Goal: Task Accomplishment & Management: Use online tool/utility

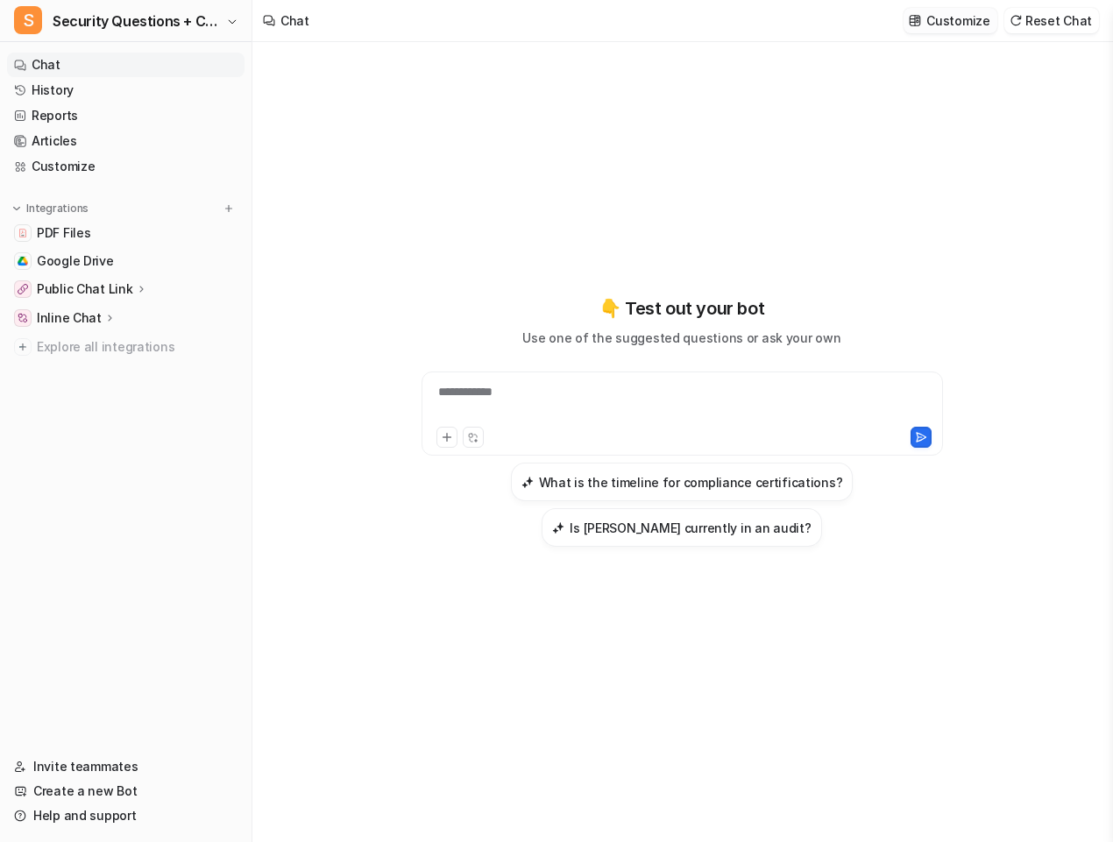
click at [966, 25] on p "Customize" at bounding box center [957, 20] width 63 height 18
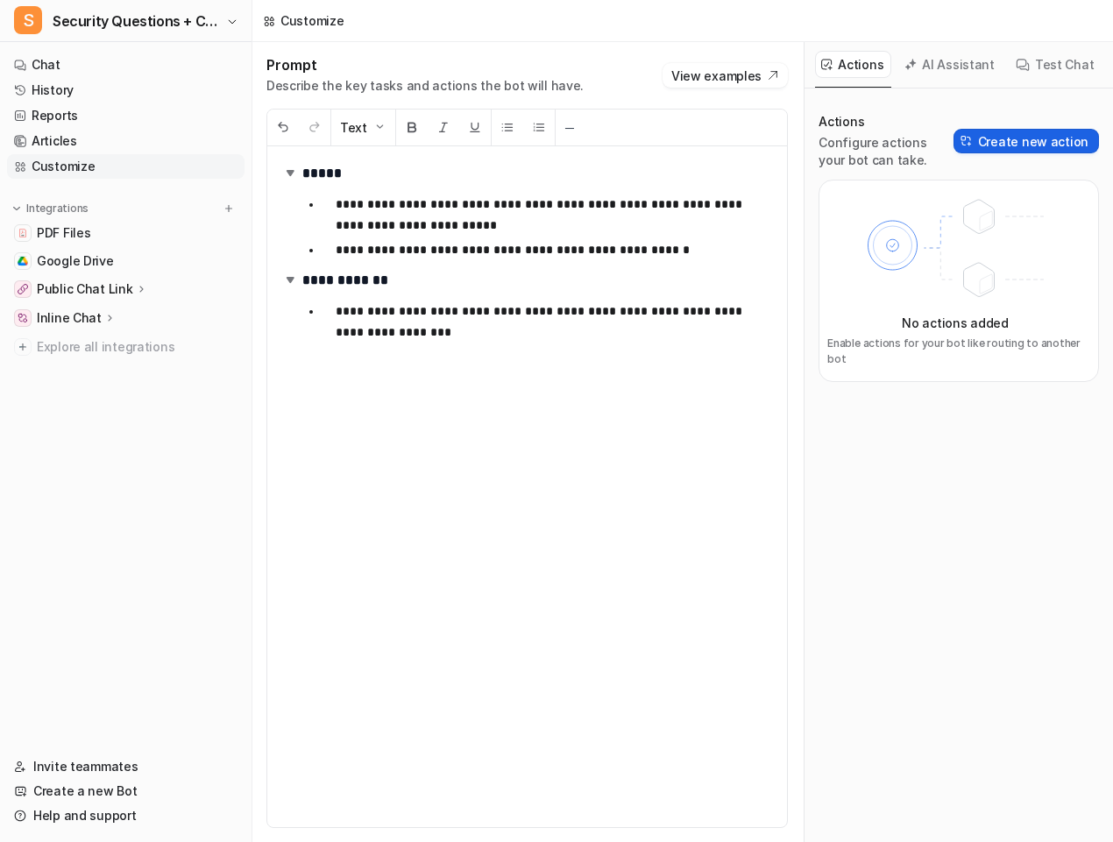
click at [1034, 142] on button "Create new action" at bounding box center [1025, 141] width 145 height 25
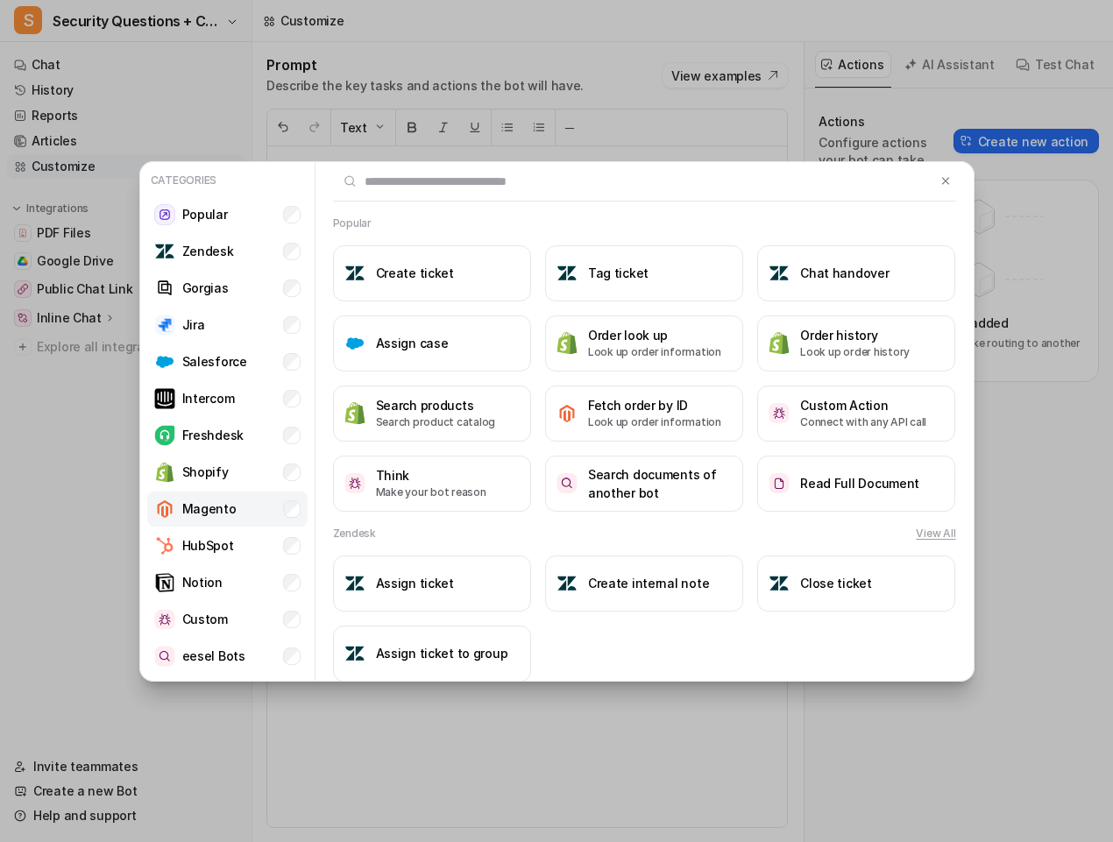
click at [234, 512] on li "Magento" at bounding box center [227, 509] width 160 height 35
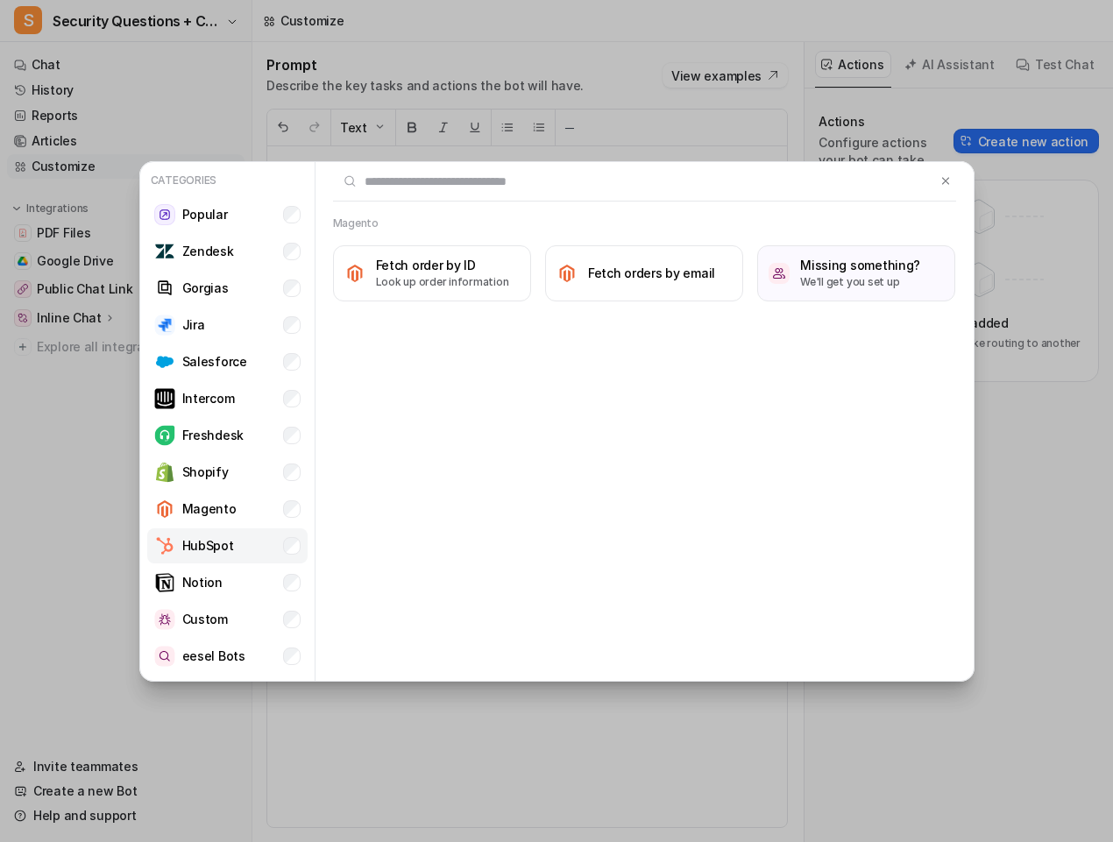
click at [227, 546] on p "HubSpot" at bounding box center [208, 545] width 52 height 18
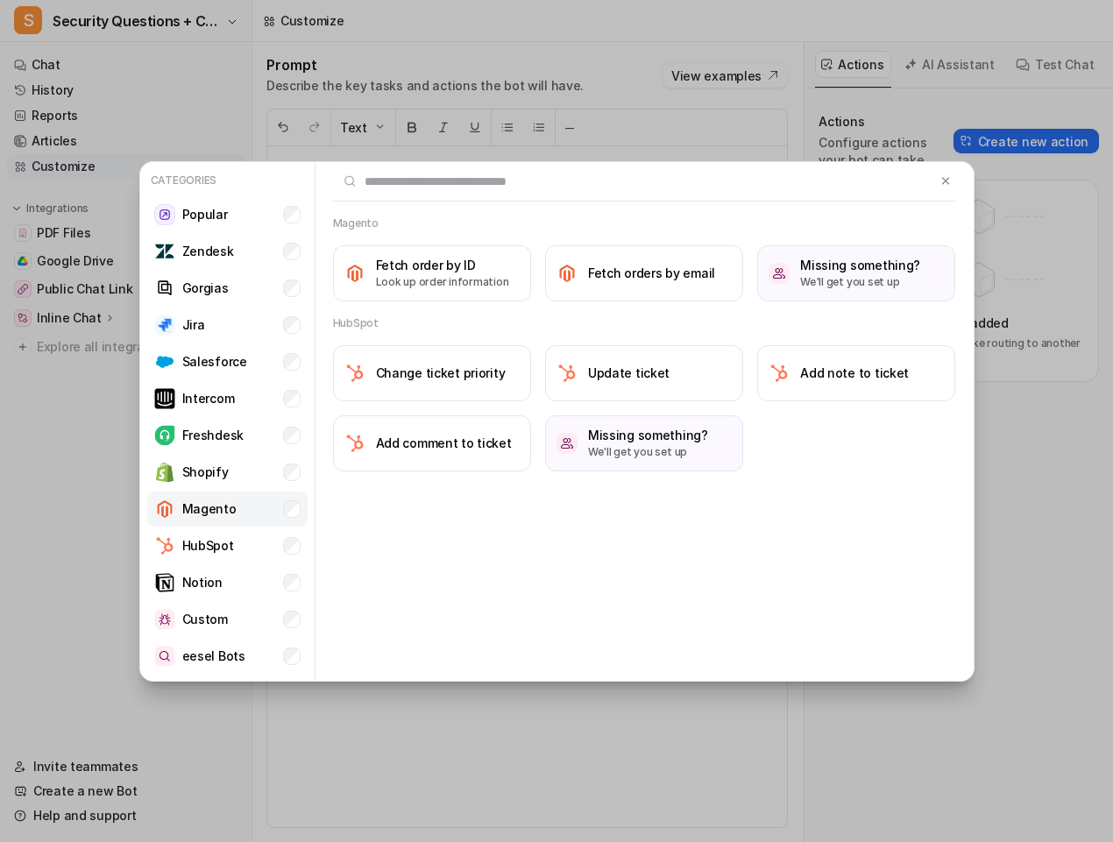
click at [236, 514] on li "Magento" at bounding box center [227, 509] width 160 height 35
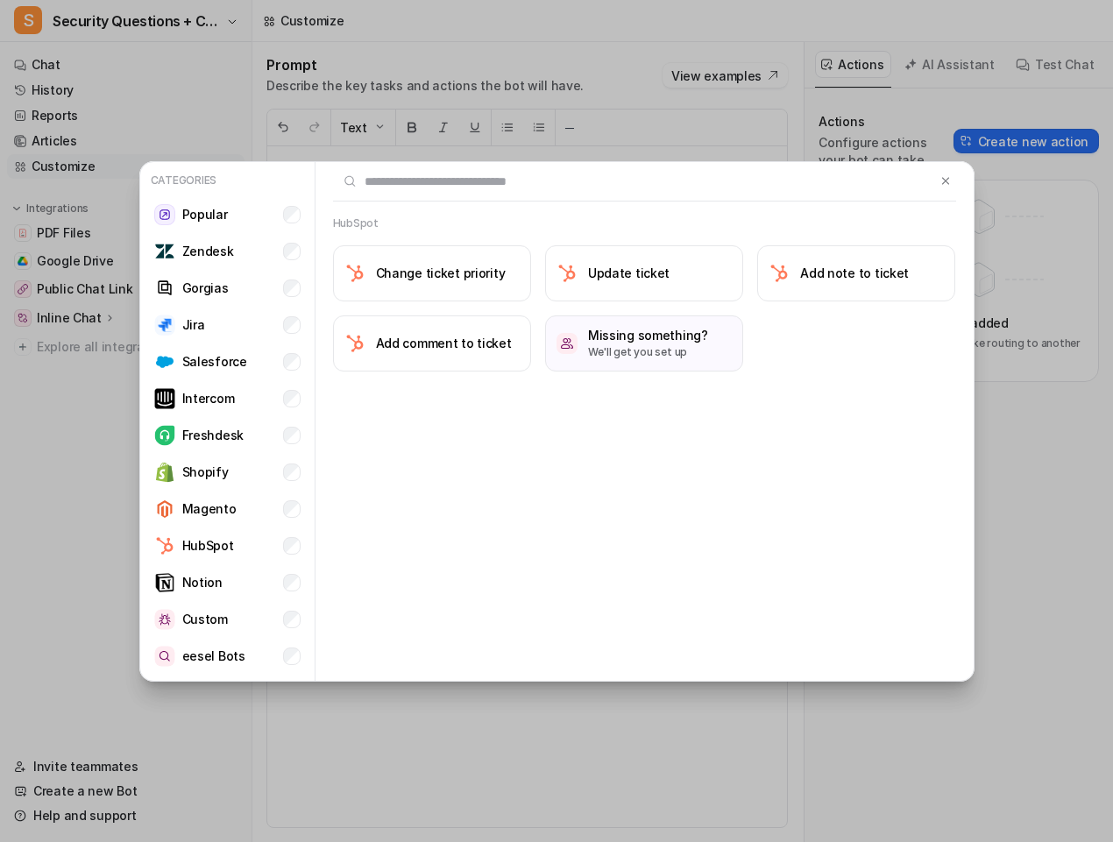
click at [516, 544] on div "HubSpot Change ticket priority Update ticket Add note to ticket Add comment to …" at bounding box center [644, 422] width 658 height 520
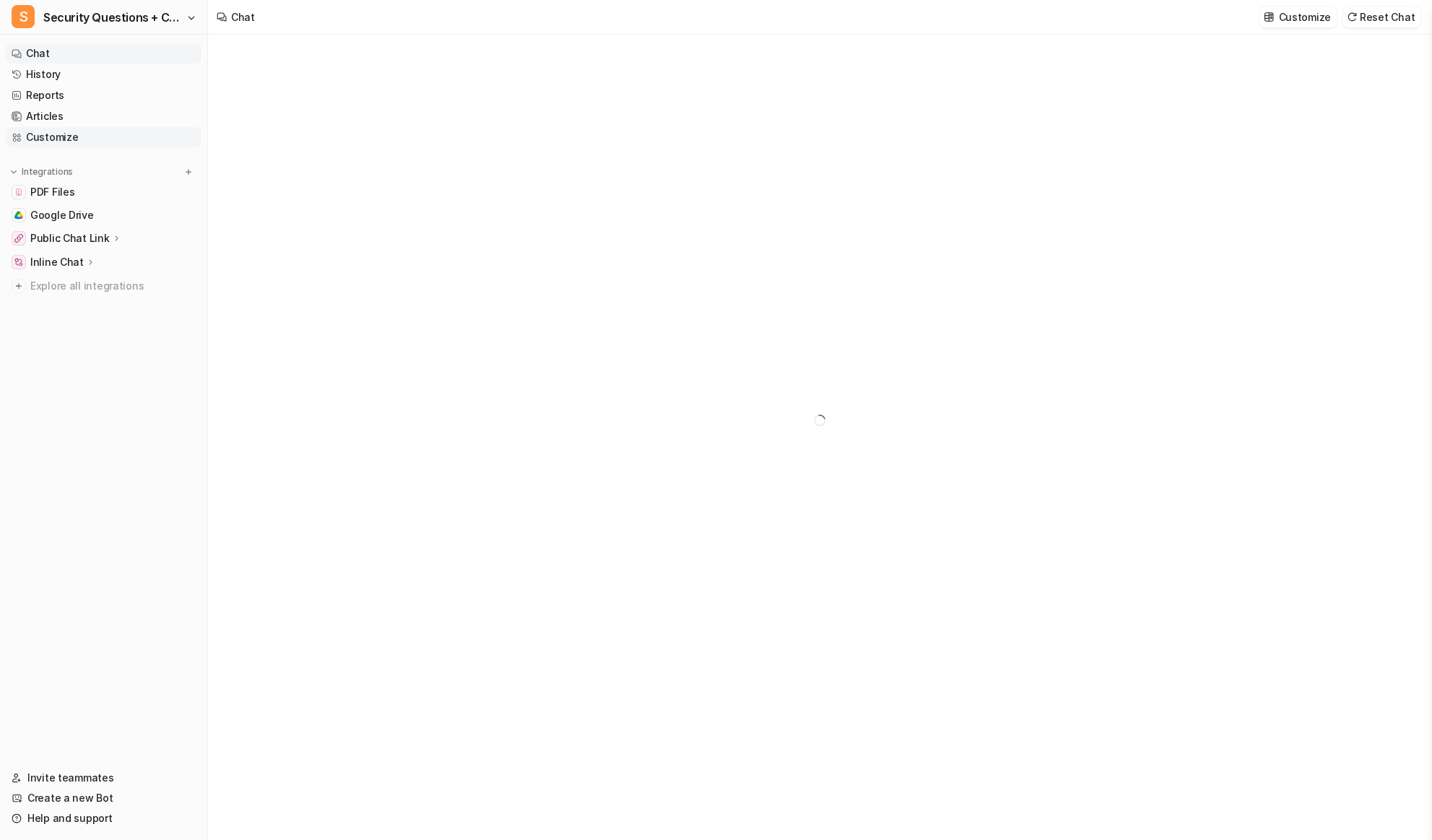
click at [106, 133] on link "Customize" at bounding box center [103, 137] width 195 height 21
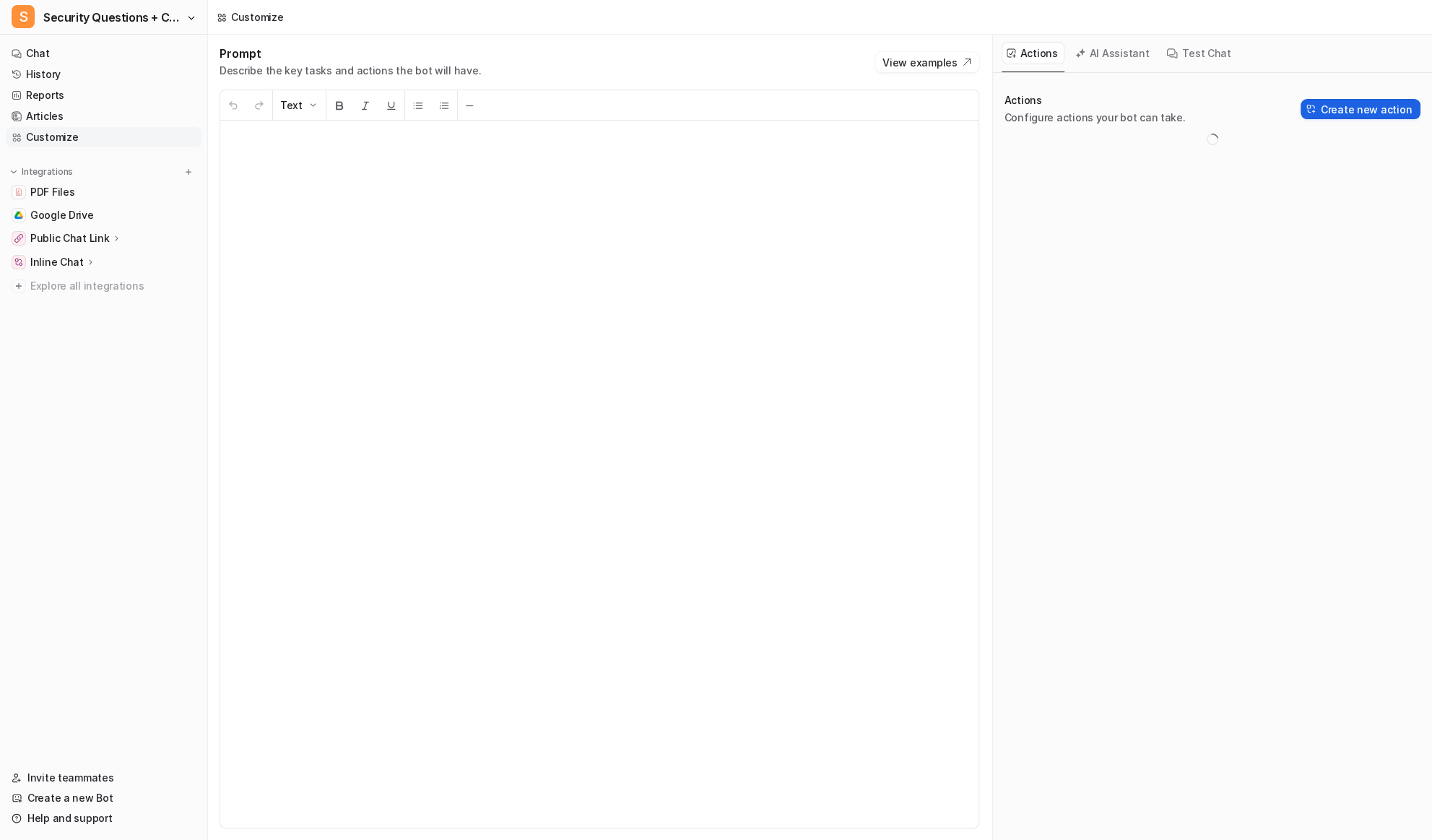
click at [1343, 112] on button "Create new action" at bounding box center [1360, 109] width 120 height 21
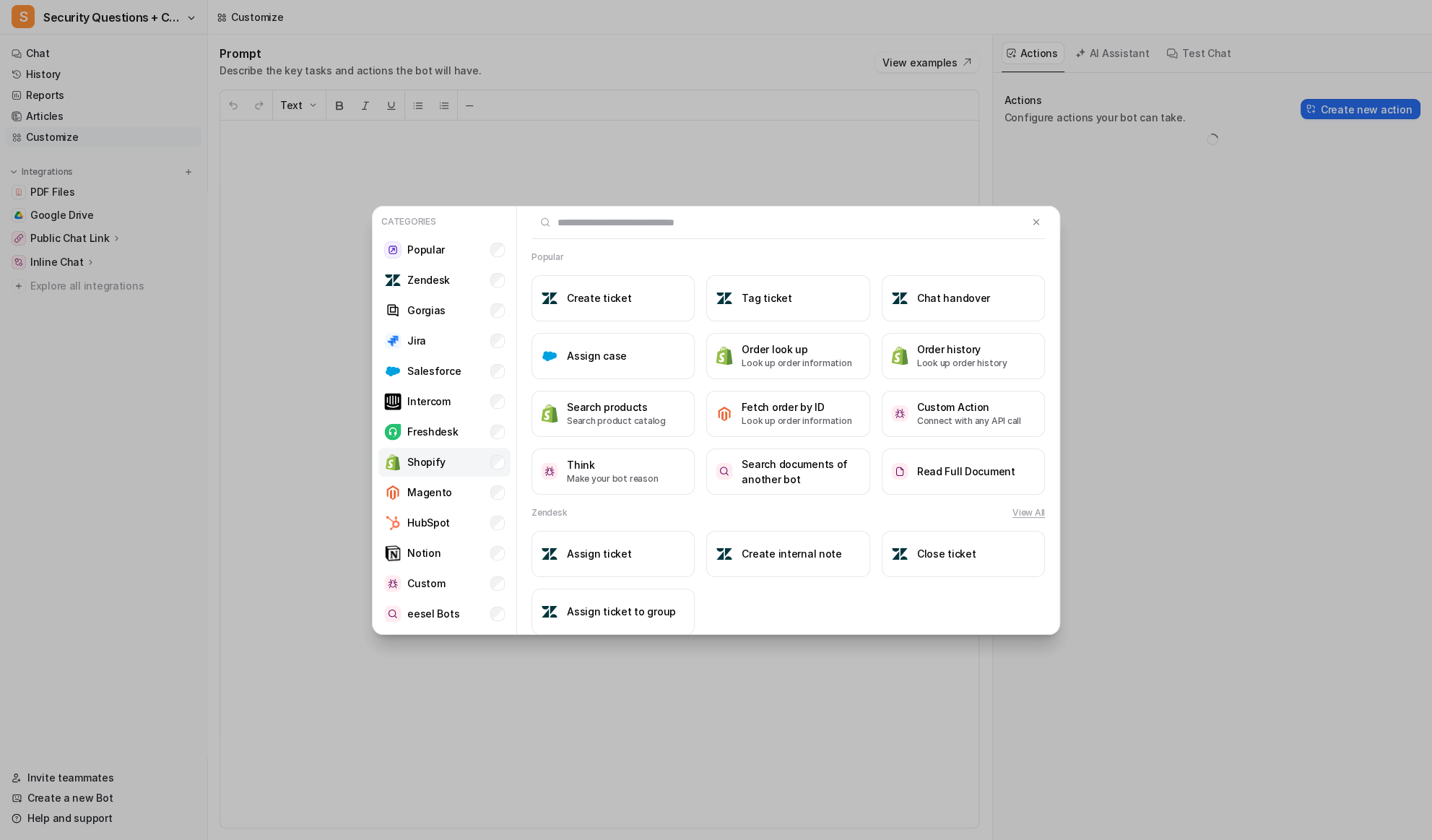
click at [449, 457] on li "Shopify" at bounding box center [444, 462] width 132 height 29
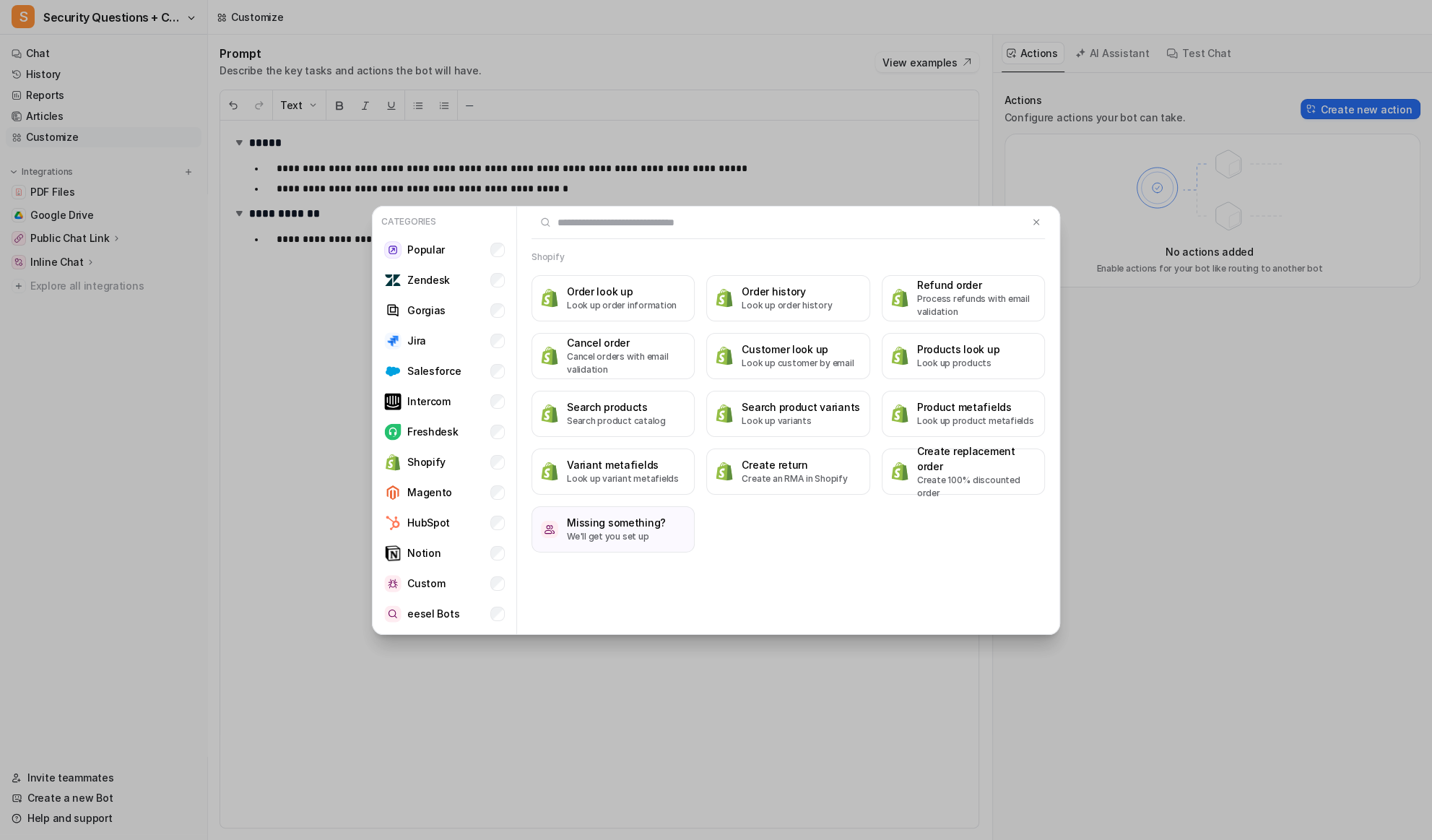
click at [747, 699] on div "Categories Popular Zendesk Gorgias Jira Salesforce Intercom Freshdesk Shopify M…" at bounding box center [716, 420] width 711 height 840
